Goal: Task Accomplishment & Management: Manage account settings

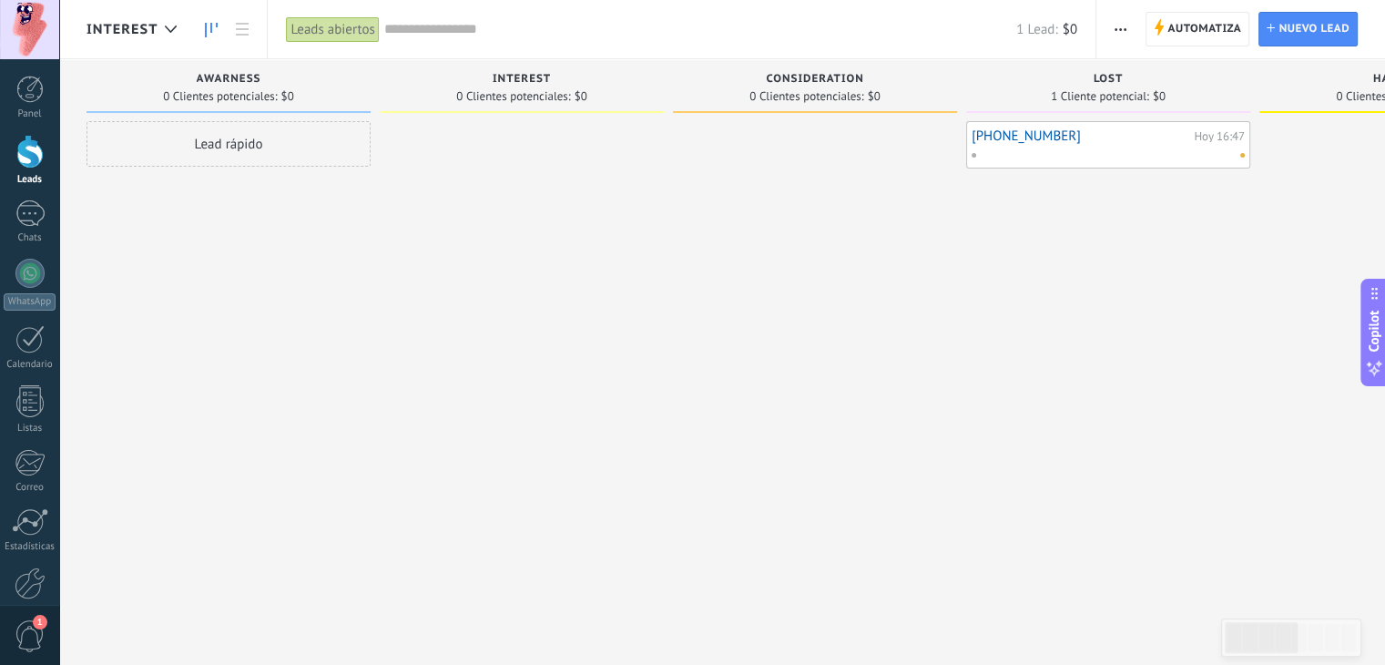
drag, startPoint x: 801, startPoint y: 407, endPoint x: 890, endPoint y: 411, distance: 88.4
click at [913, 412] on div "Leads Entrantes Solicitudes: 0 0 0 0 0 0 0 0 0 Awarness 0 Clientes potenciales:…" at bounding box center [1269, 303] width 2364 height 489
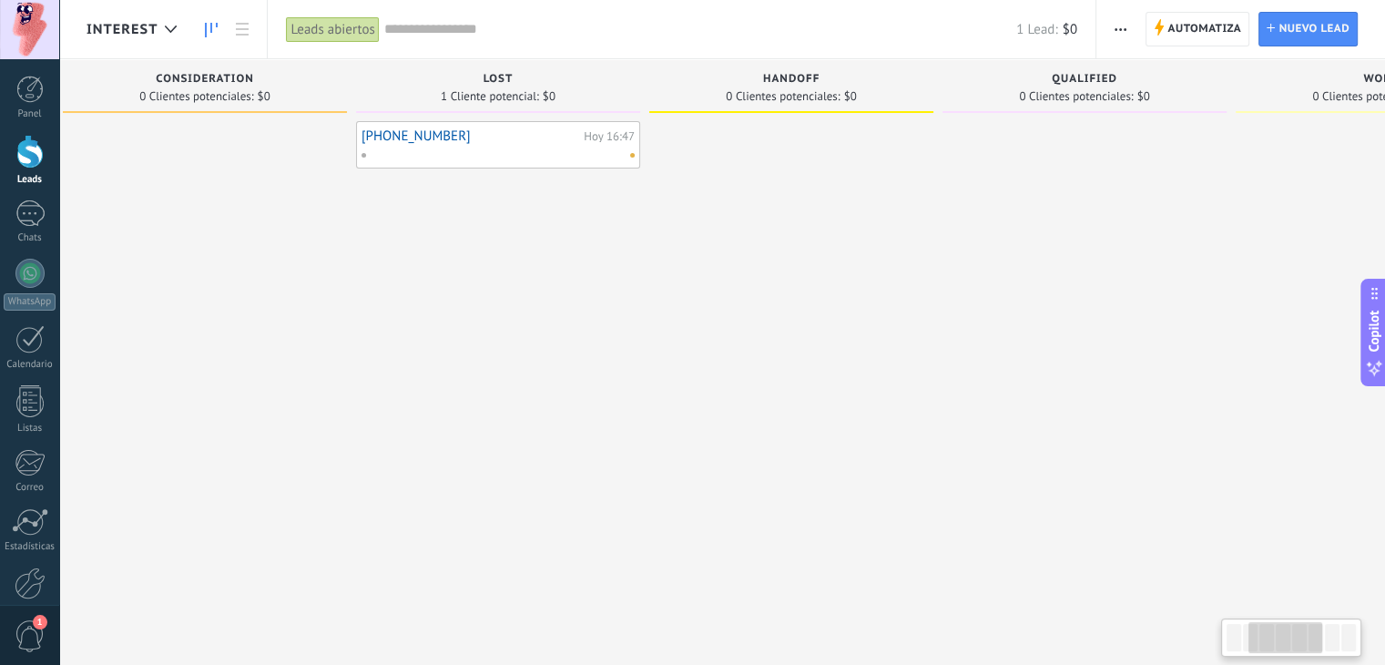
drag, startPoint x: 663, startPoint y: 415, endPoint x: 333, endPoint y: 394, distance: 330.3
click at [335, 395] on div at bounding box center [205, 334] width 284 height 427
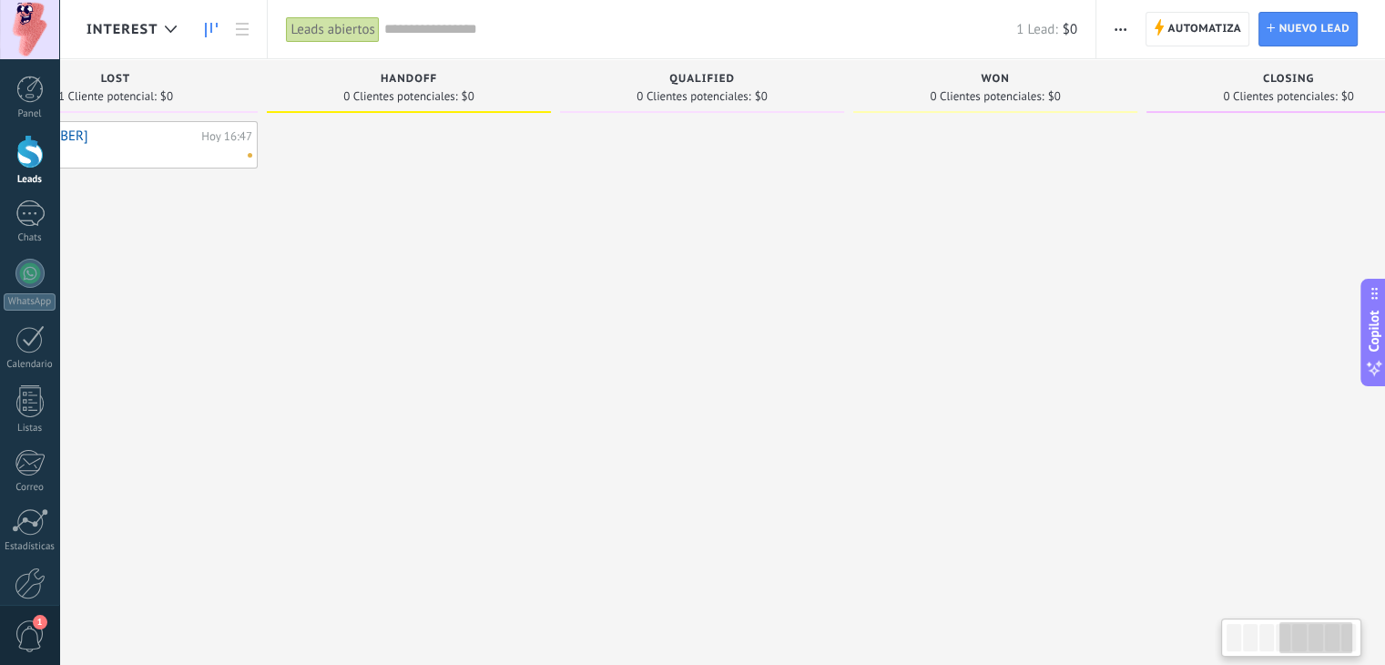
drag, startPoint x: 703, startPoint y: 394, endPoint x: 329, endPoint y: 363, distance: 375.5
click at [329, 363] on div at bounding box center [409, 334] width 284 height 427
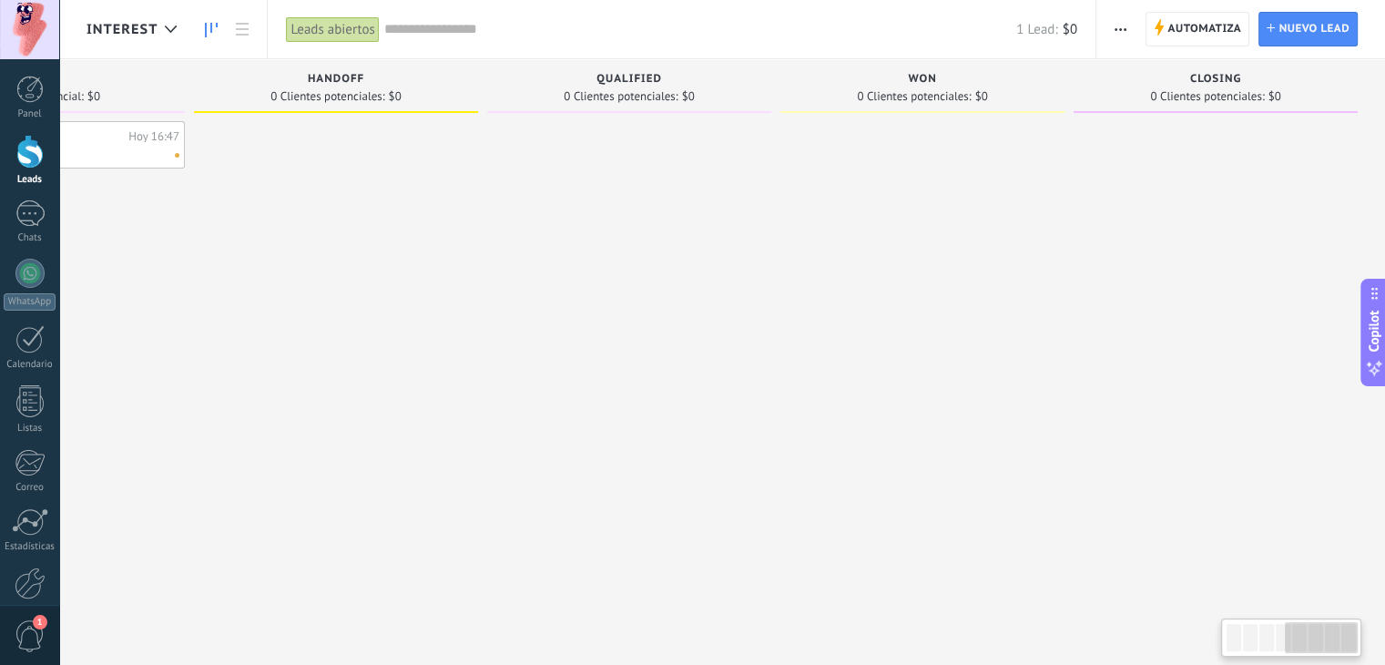
drag, startPoint x: 664, startPoint y: 336, endPoint x: 484, endPoint y: 330, distance: 180.4
click at [490, 331] on div at bounding box center [629, 334] width 284 height 427
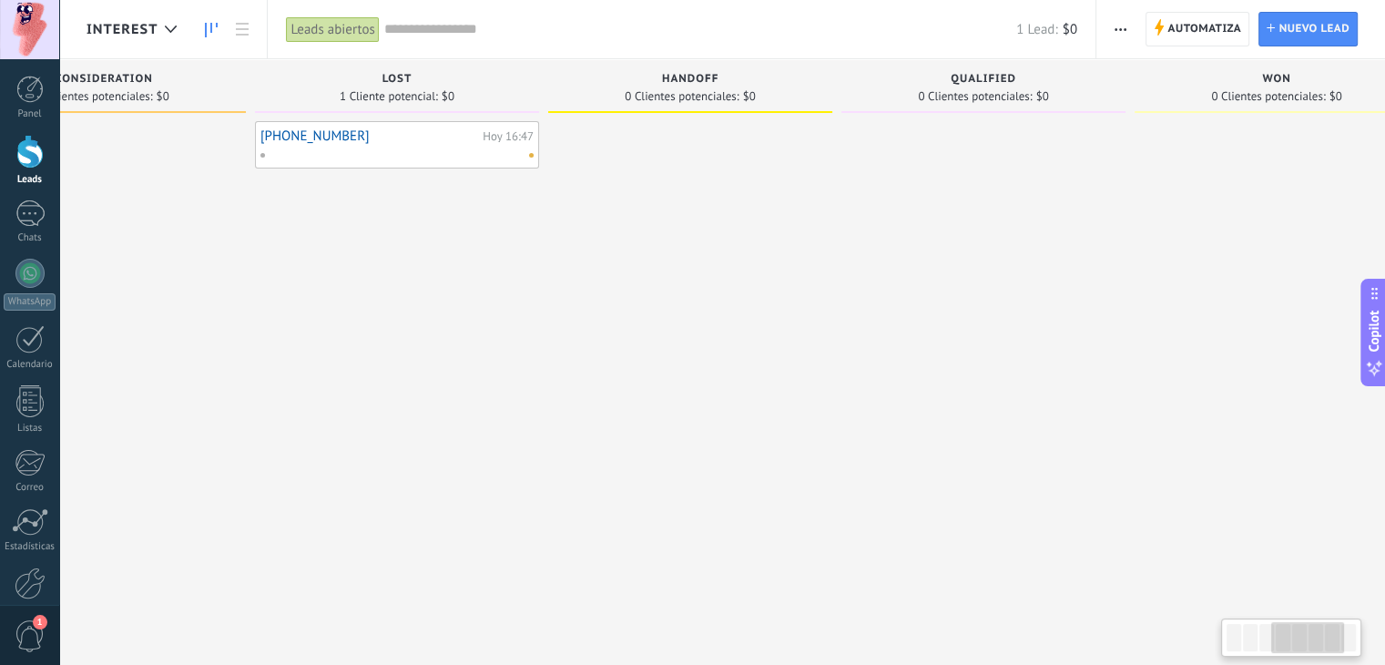
drag, startPoint x: 840, startPoint y: 335, endPoint x: 1180, endPoint y: 323, distance: 340.8
click at [1126, 329] on div at bounding box center [984, 334] width 284 height 427
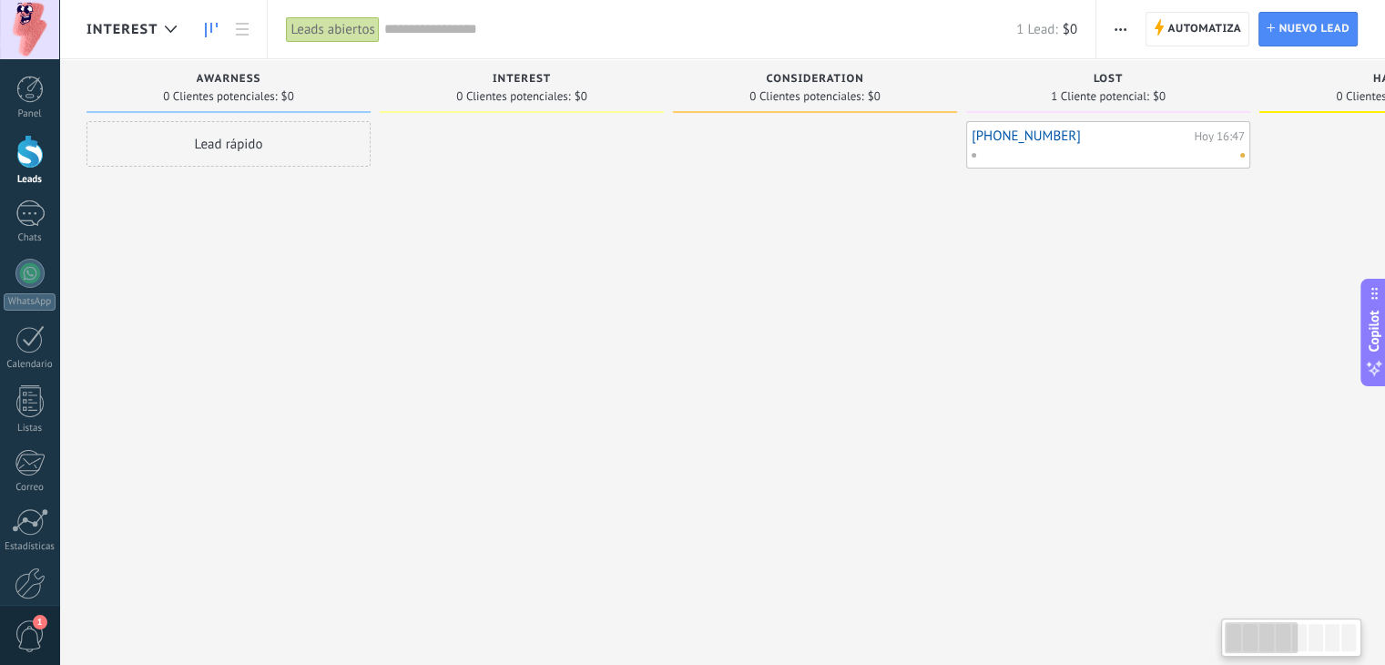
drag, startPoint x: 499, startPoint y: 351, endPoint x: 1340, endPoint y: 365, distance: 841.5
click at [1322, 369] on div "Leads Entrantes Solicitudes: 0 0 0 0 0 0 0 0 0 Awarness 0 Clientes potenciales:…" at bounding box center [1269, 303] width 2364 height 489
drag, startPoint x: 161, startPoint y: 471, endPoint x: 193, endPoint y: 434, distance: 48.4
click at [161, 471] on div "Lead rápido" at bounding box center [229, 334] width 284 height 427
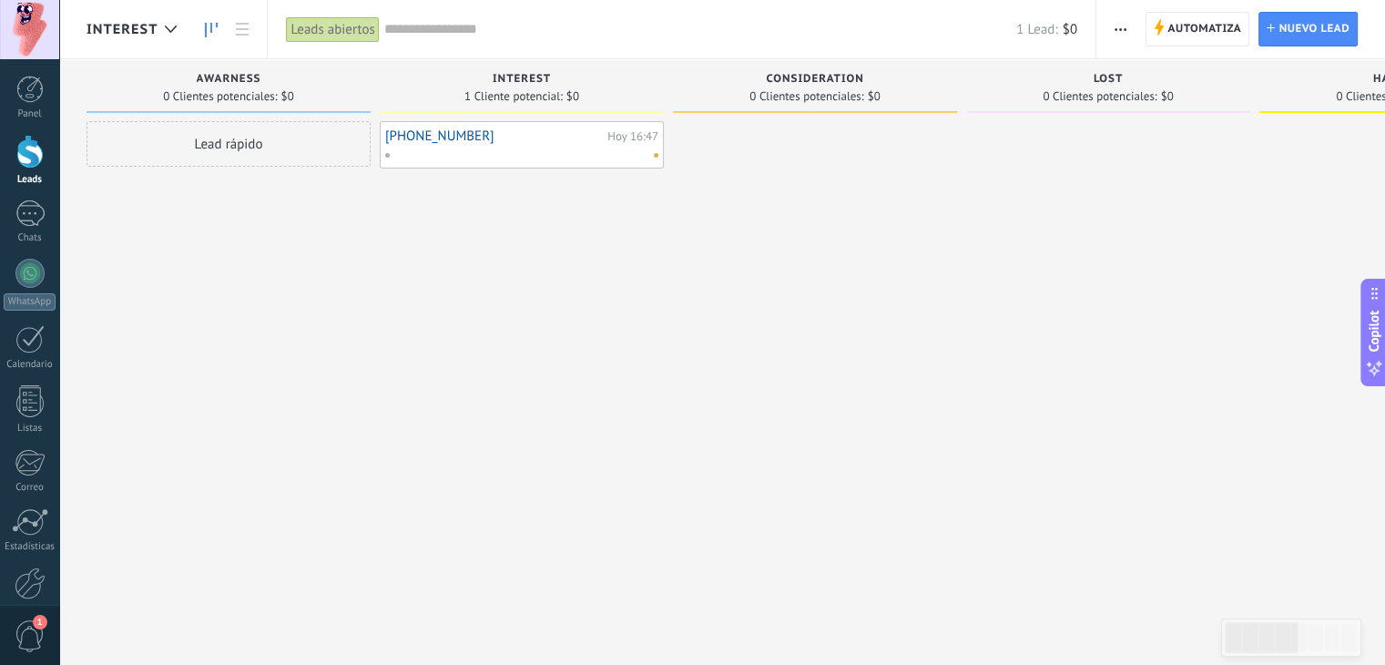
click at [117, 396] on div "Lead rápido" at bounding box center [229, 334] width 284 height 427
click at [178, 183] on link "[PHONE_NUMBER]" at bounding box center [201, 185] width 218 height 15
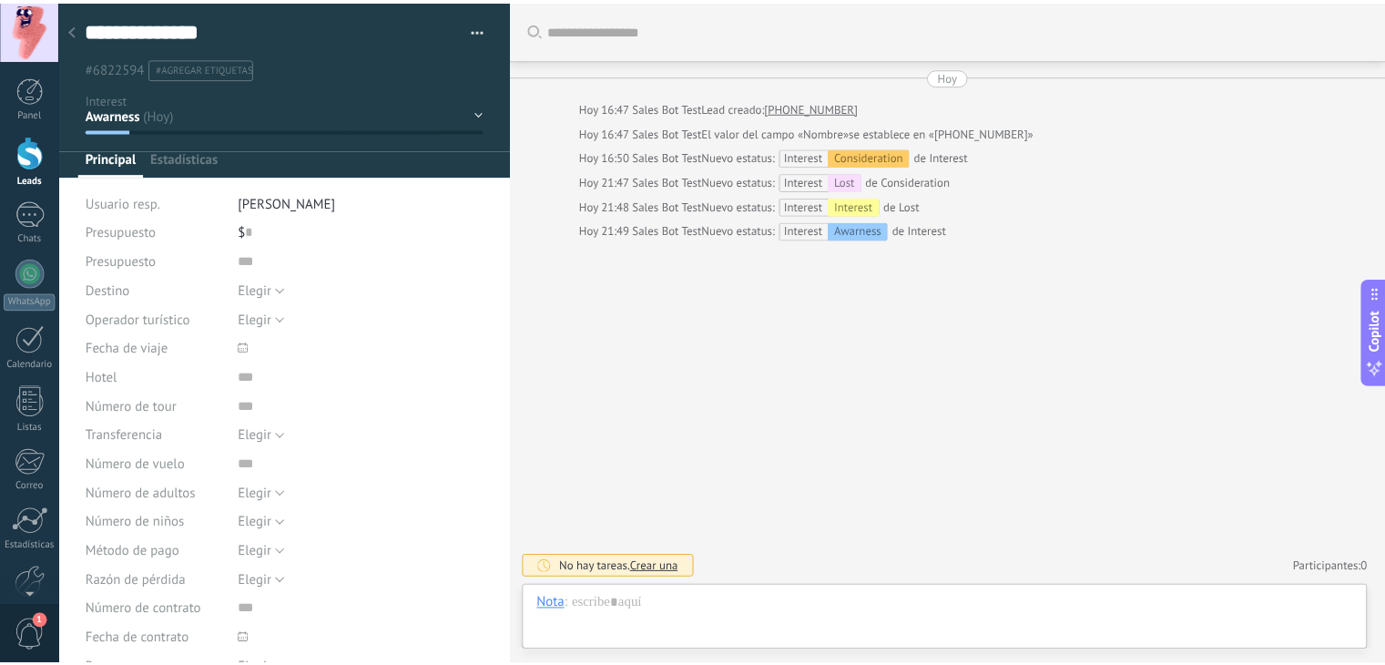
scroll to position [26, 0]
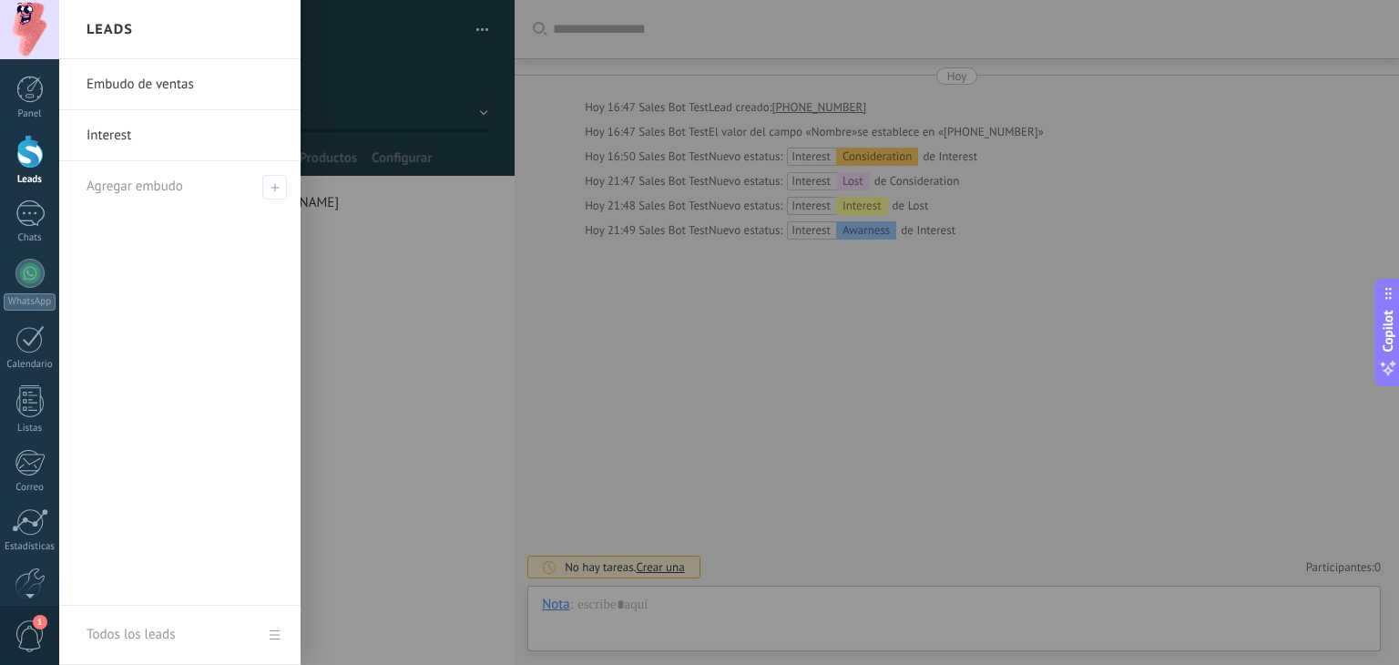
click at [32, 153] on div at bounding box center [29, 152] width 27 height 34
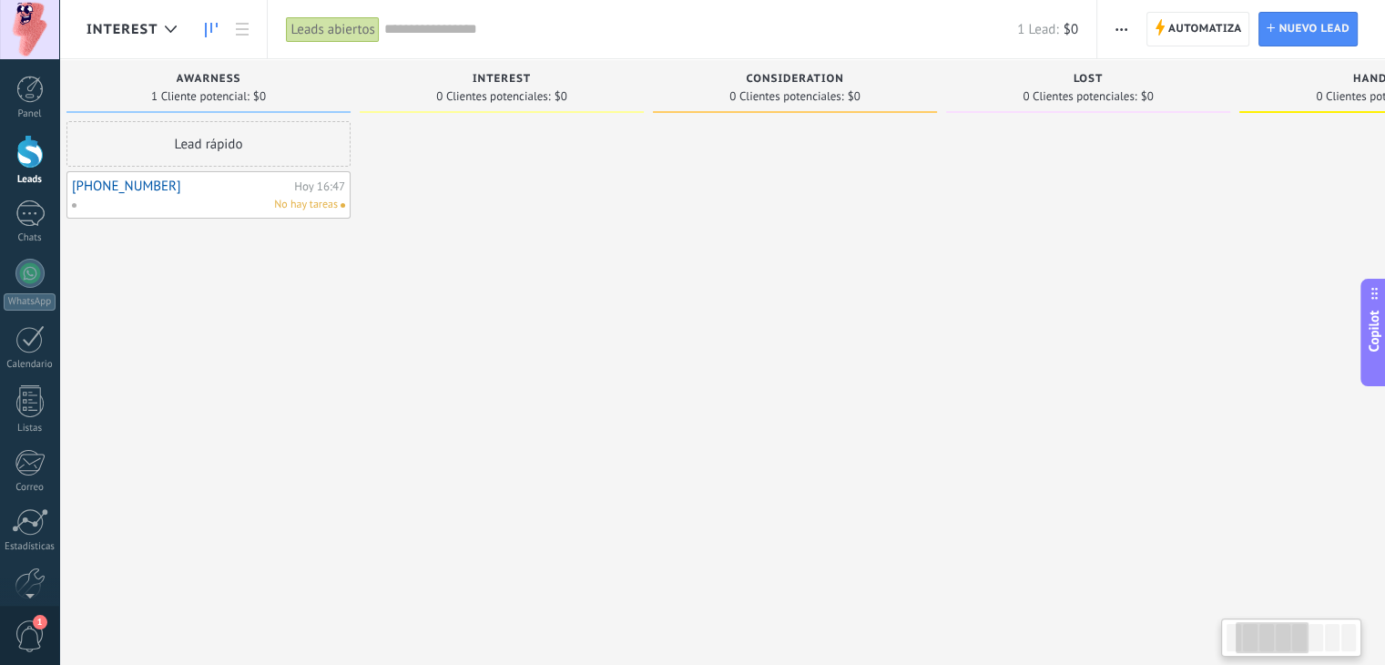
drag, startPoint x: 796, startPoint y: 453, endPoint x: 840, endPoint y: 447, distance: 45.0
click at [840, 447] on div at bounding box center [795, 334] width 284 height 427
drag, startPoint x: 772, startPoint y: 509, endPoint x: 949, endPoint y: 511, distance: 176.7
click at [949, 511] on div at bounding box center [815, 334] width 284 height 427
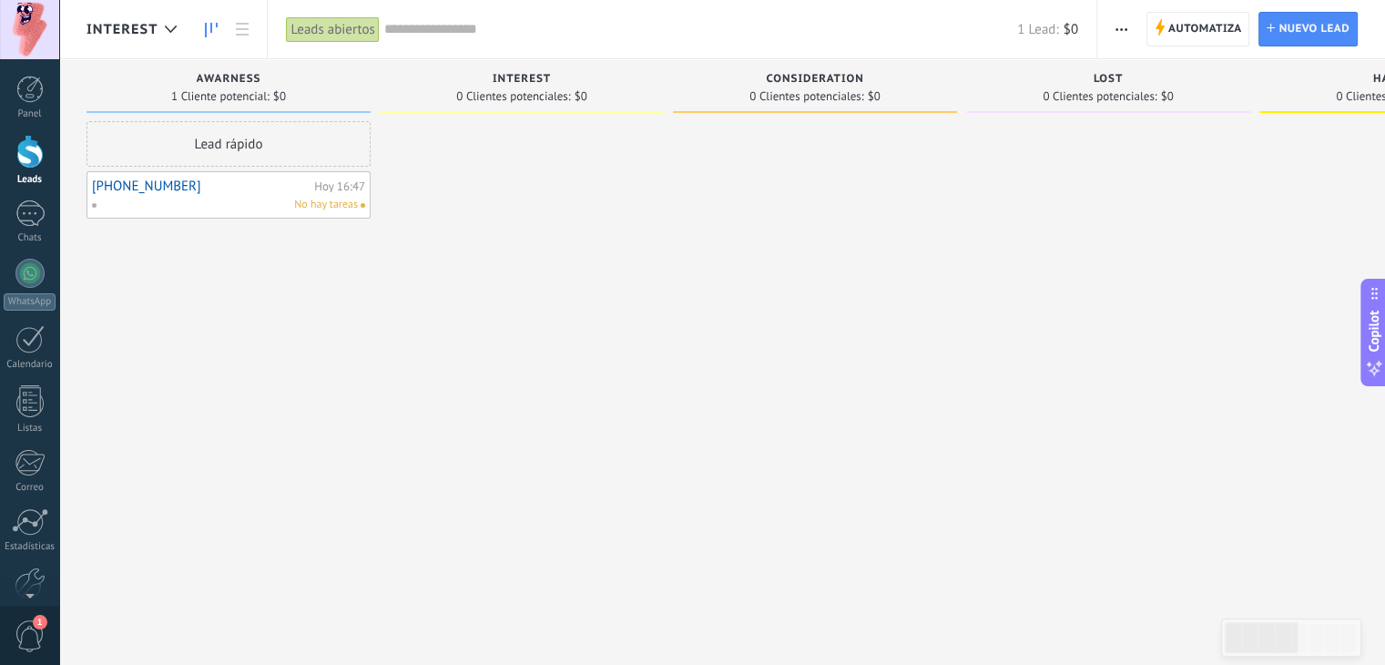
click at [223, 199] on div "No hay tareas" at bounding box center [224, 205] width 267 height 16
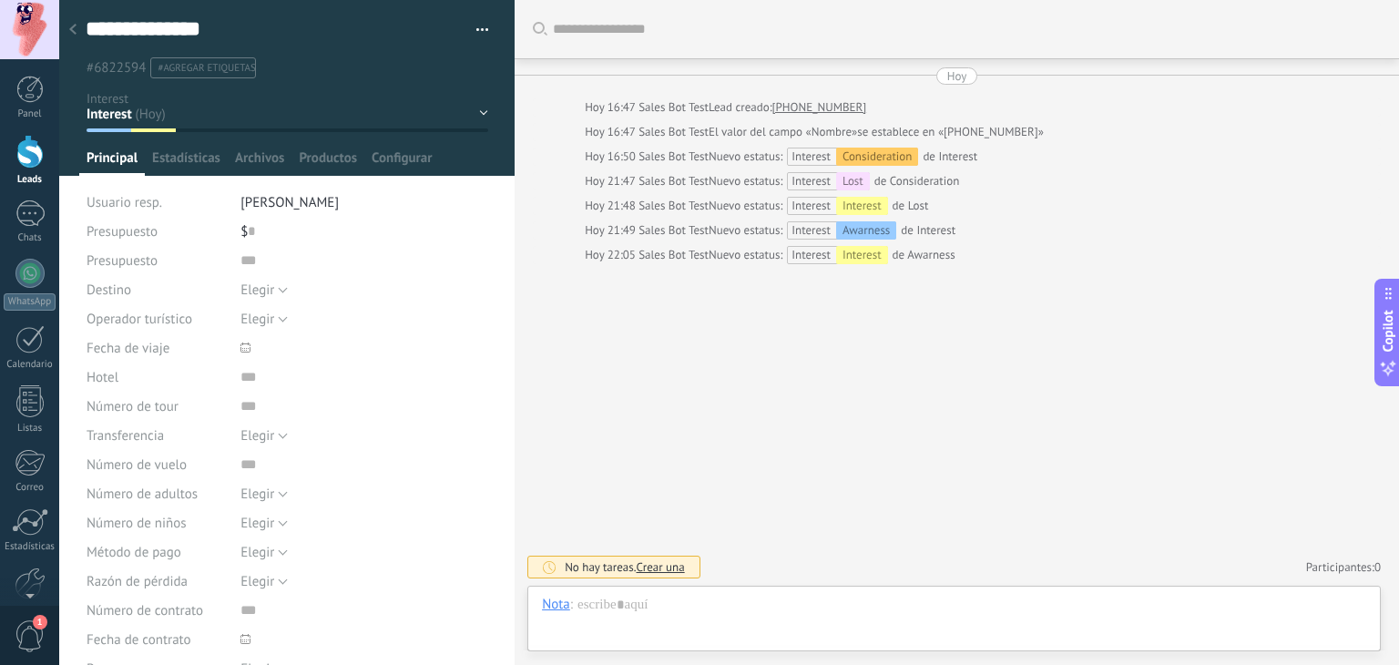
click at [33, 157] on div at bounding box center [29, 152] width 27 height 34
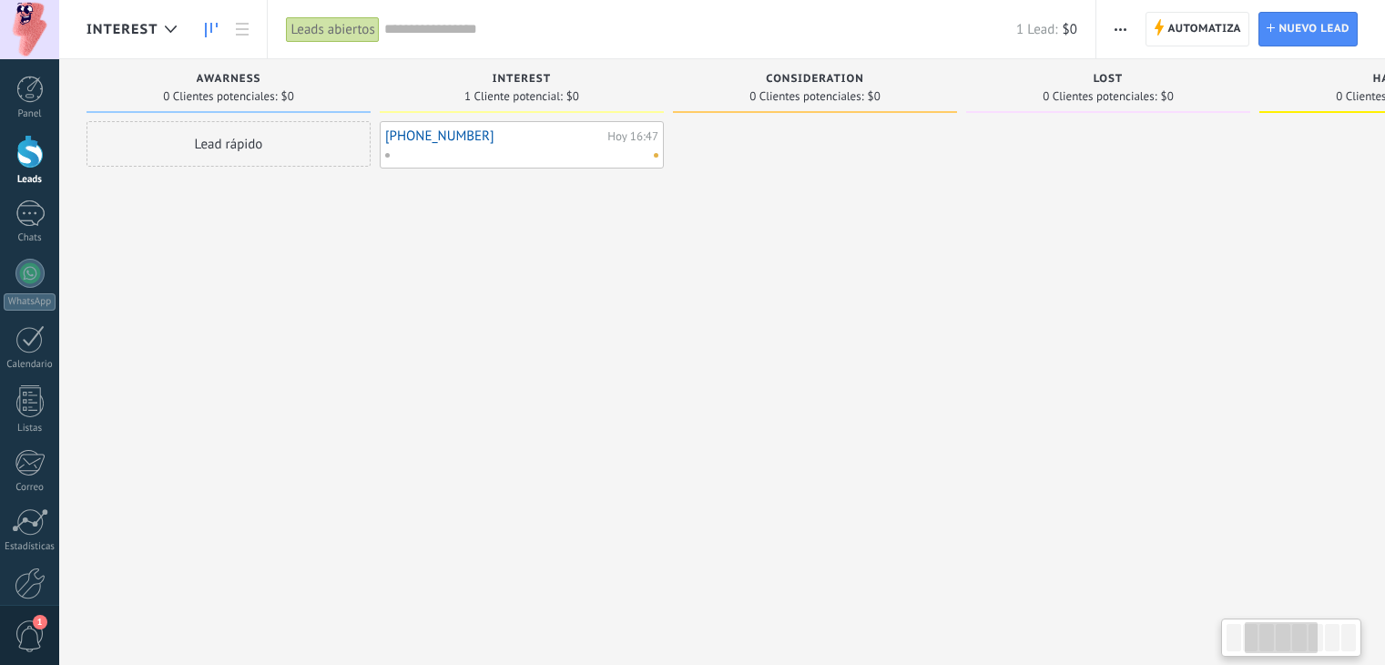
drag, startPoint x: 526, startPoint y: 341, endPoint x: 359, endPoint y: 329, distance: 168.0
click at [966, 330] on div at bounding box center [1108, 334] width 284 height 427
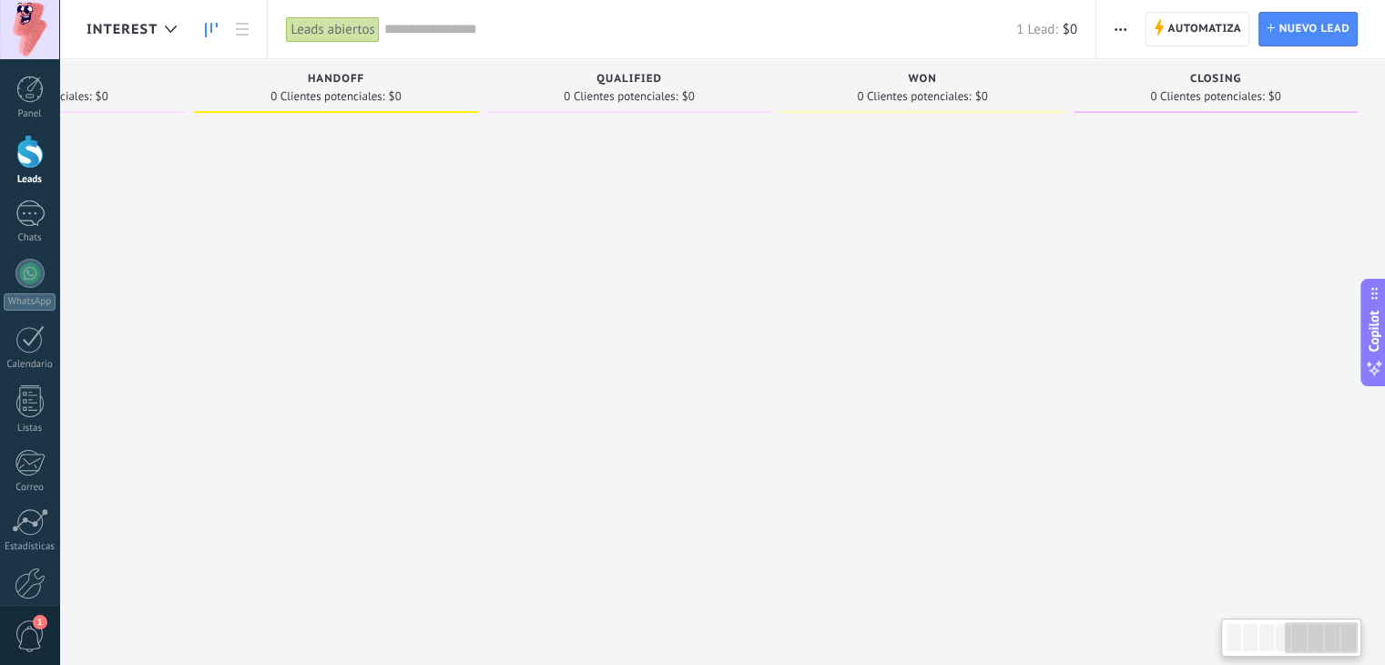
drag, startPoint x: 725, startPoint y: 347, endPoint x: 375, endPoint y: 340, distance: 349.7
click at [375, 340] on div "Leads Entrantes Solicitudes: 0 0 0 0 0 0 0 0 0 [GEOGRAPHIC_DATA] 0 Clientes pot…" at bounding box center [203, 303] width 2364 height 489
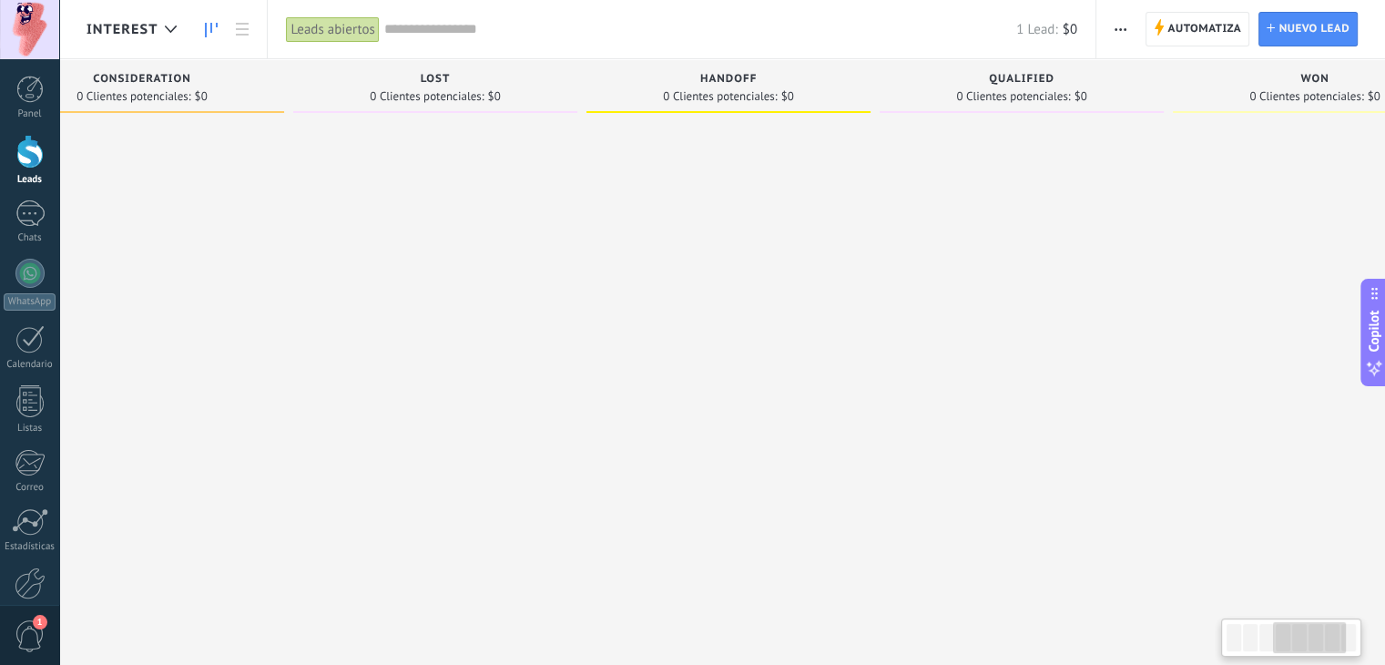
drag, startPoint x: 413, startPoint y: 334, endPoint x: 770, endPoint y: 358, distance: 357.7
click at [770, 358] on div at bounding box center [728, 334] width 284 height 427
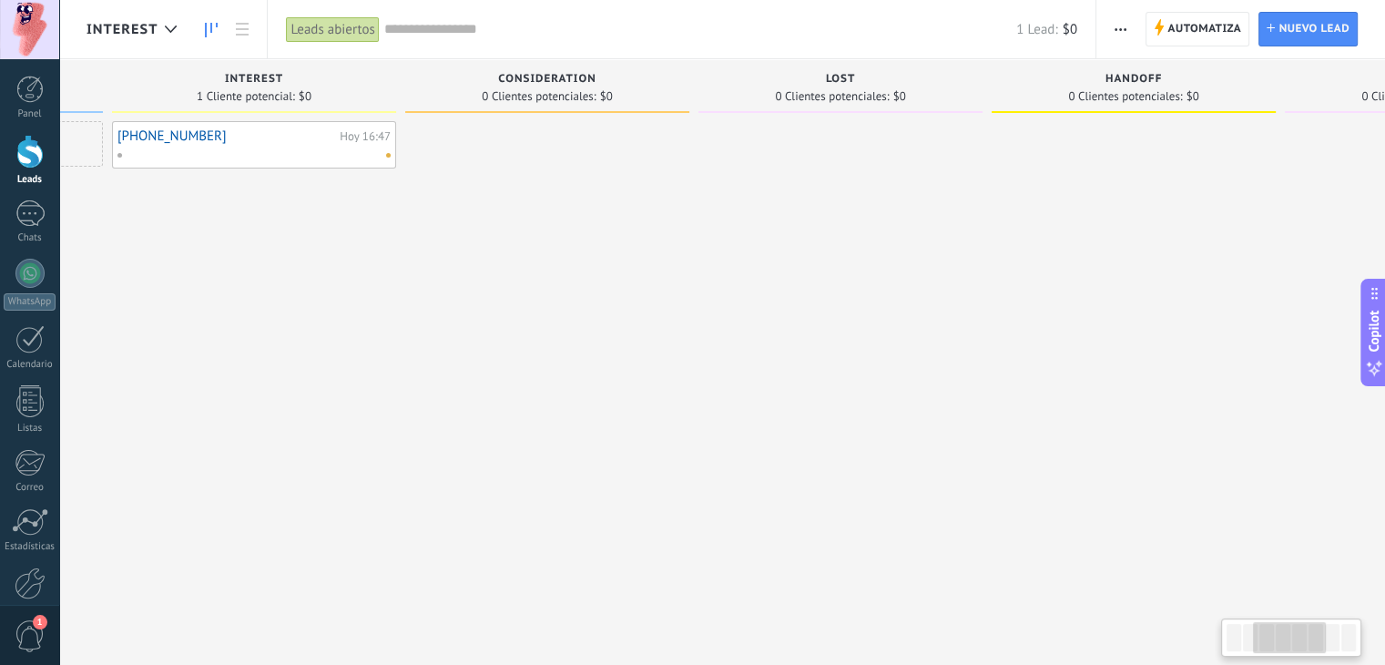
drag, startPoint x: 489, startPoint y: 344, endPoint x: 899, endPoint y: 348, distance: 409.8
click at [901, 345] on div at bounding box center [840, 334] width 284 height 427
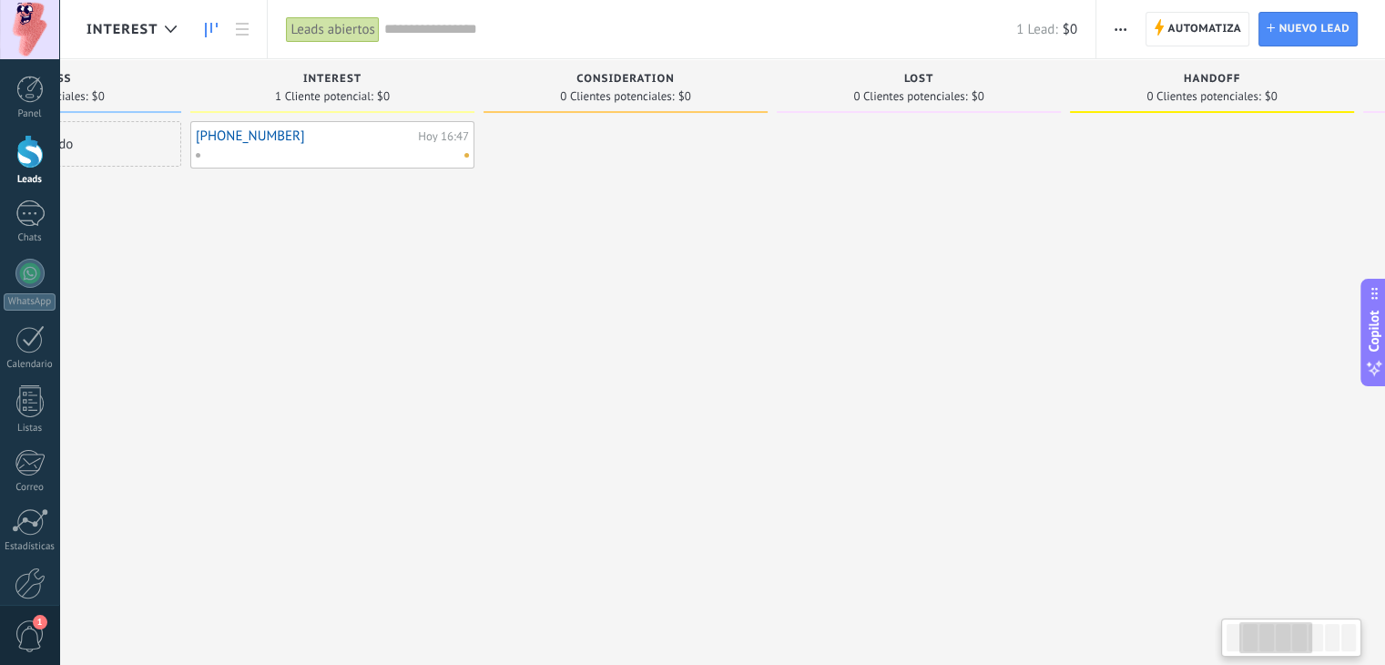
scroll to position [0, 97]
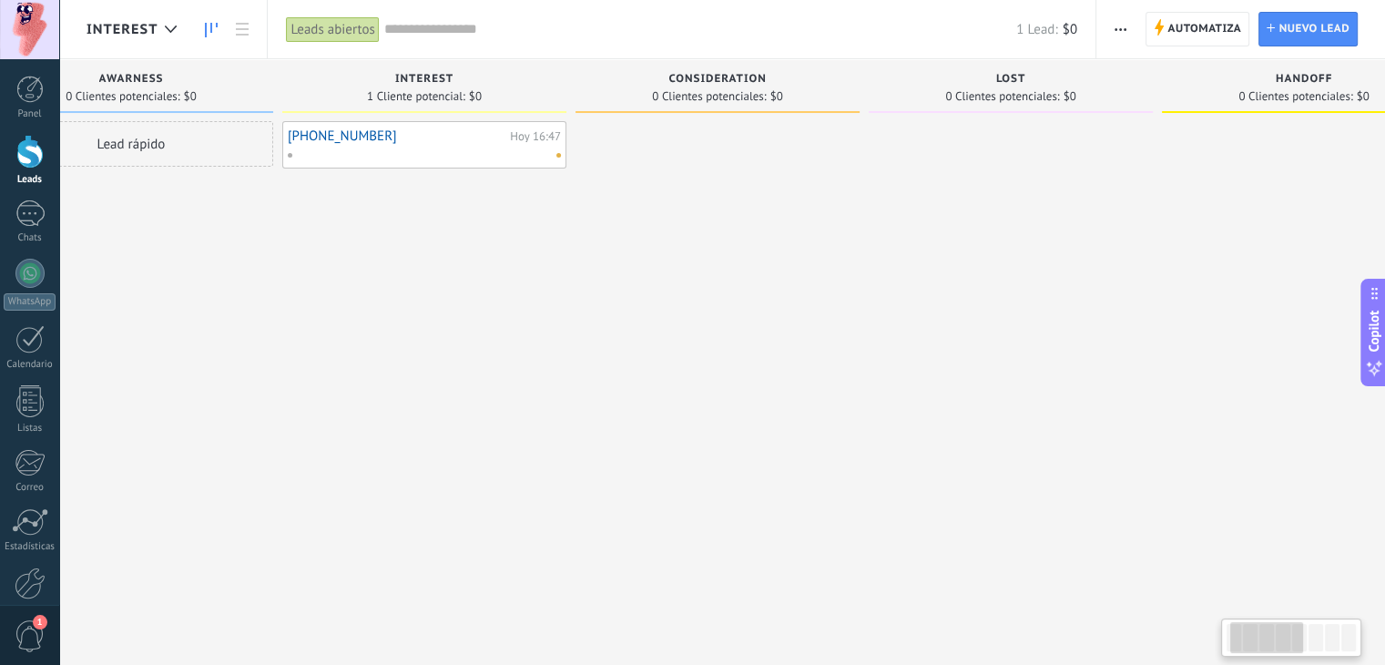
drag, startPoint x: 673, startPoint y: 346, endPoint x: 836, endPoint y: 335, distance: 163.4
click at [838, 335] on div at bounding box center [717, 334] width 284 height 427
